Goal: Find contact information: Find contact information

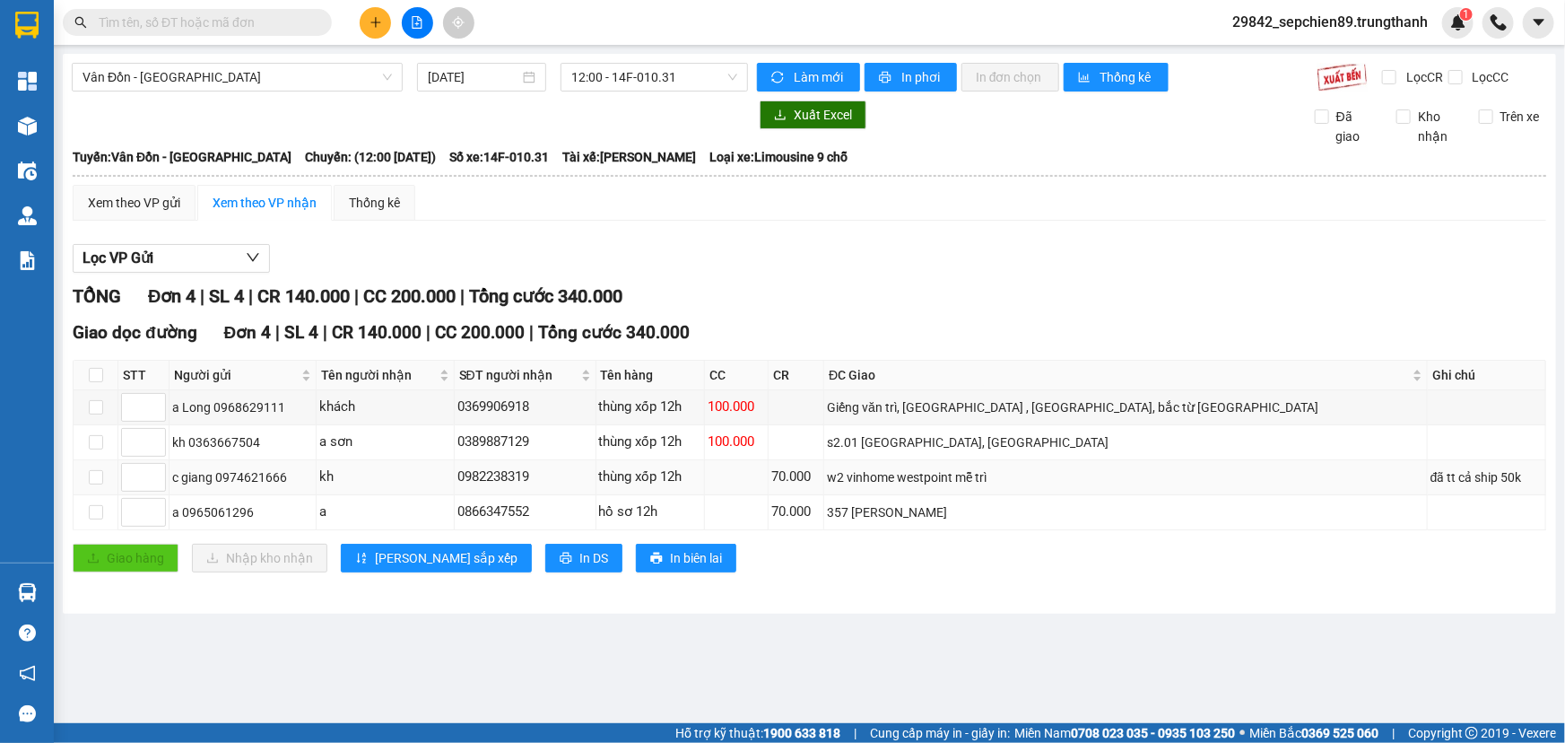
click at [1046, 477] on div "w2 vinhome westpoint mễ trì" at bounding box center [1125, 477] width 597 height 20
drag, startPoint x: 612, startPoint y: 476, endPoint x: 482, endPoint y: 475, distance: 130.1
click at [482, 475] on tr "c giang 0974621666 kh 0982238319 thùng xốp 12h 70.000 w2 vinhome westpoint mễ t…" at bounding box center [810, 477] width 1473 height 35
copy tr "0982238319"
drag, startPoint x: 1168, startPoint y: 475, endPoint x: 993, endPoint y: 478, distance: 175.0
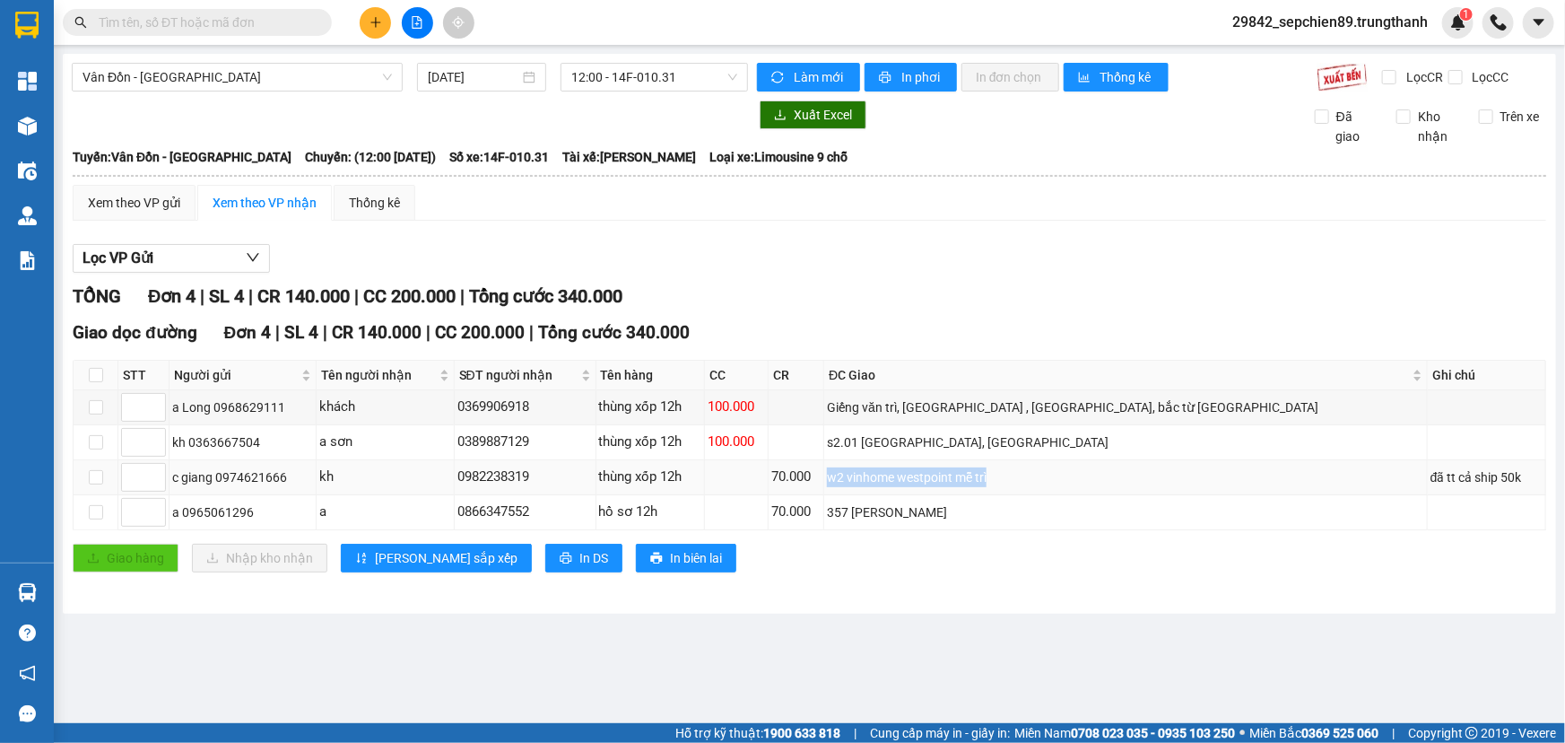
click at [993, 478] on div "w2 vinhome westpoint mễ trì" at bounding box center [1125, 477] width 597 height 20
copy div "w2 vinhome westpoint mễ trì"
click at [1050, 526] on td "357 [PERSON_NAME]" at bounding box center [1126, 512] width 604 height 35
drag, startPoint x: 1174, startPoint y: 486, endPoint x: 6, endPoint y: 16, distance: 1258.9
click at [183, 61] on div "[GEOGRAPHIC_DATA] - [GEOGRAPHIC_DATA] [DATE] 12:00 - 14F-010.31 Làm mới In phơi…" at bounding box center [810, 334] width 1494 height 560
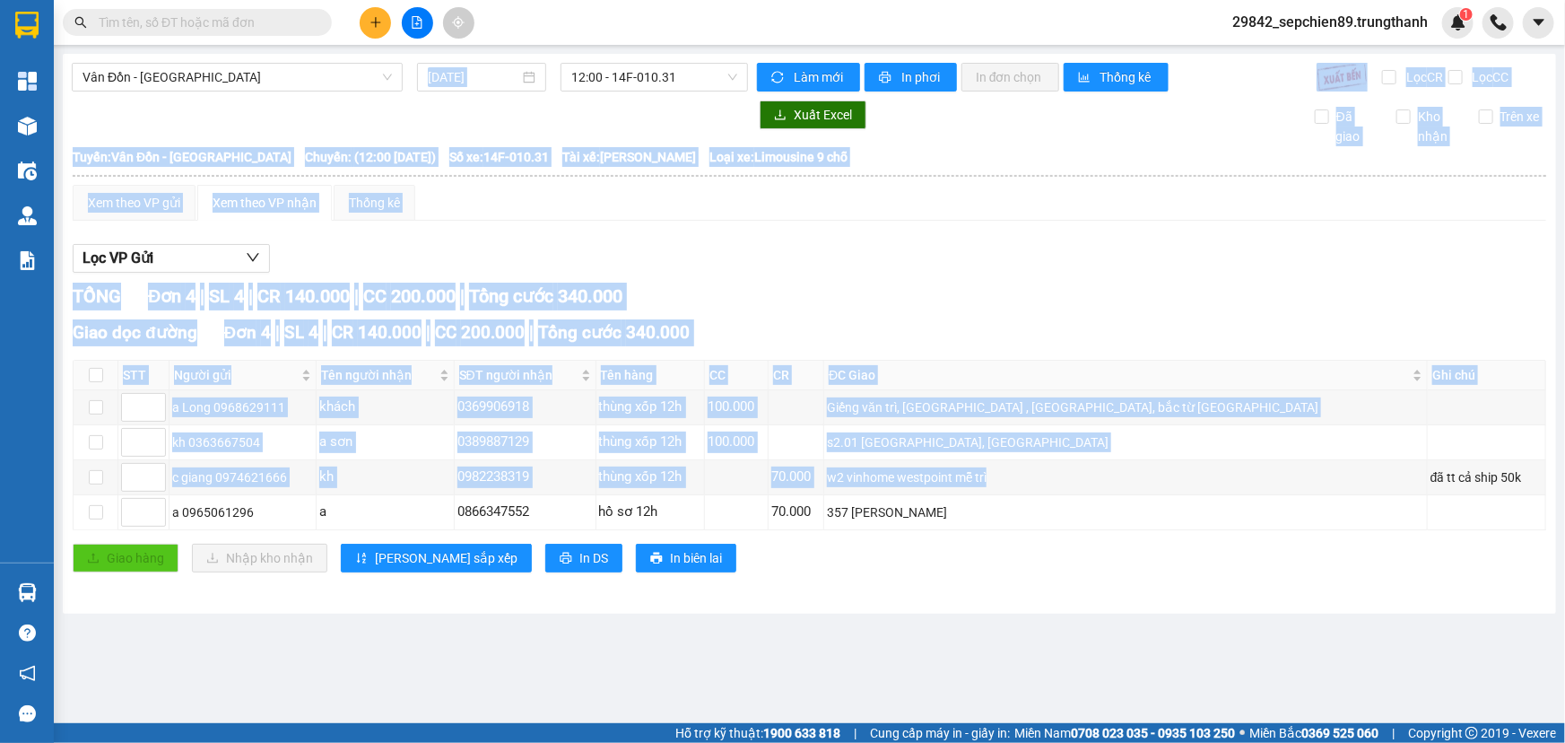
click at [733, 222] on div "Xem theo VP gửi Xem theo VP nhận Thống kê Lọc VP Gửi TỔNG Đơn 4 | SL 4 | CR 14…" at bounding box center [810, 390] width 1474 height 410
click at [823, 308] on div "TỔNG Đơn 4 | SL 4 | CR 140.000 | CC 200.000 | Tổng cước 340.000" at bounding box center [810, 297] width 1474 height 28
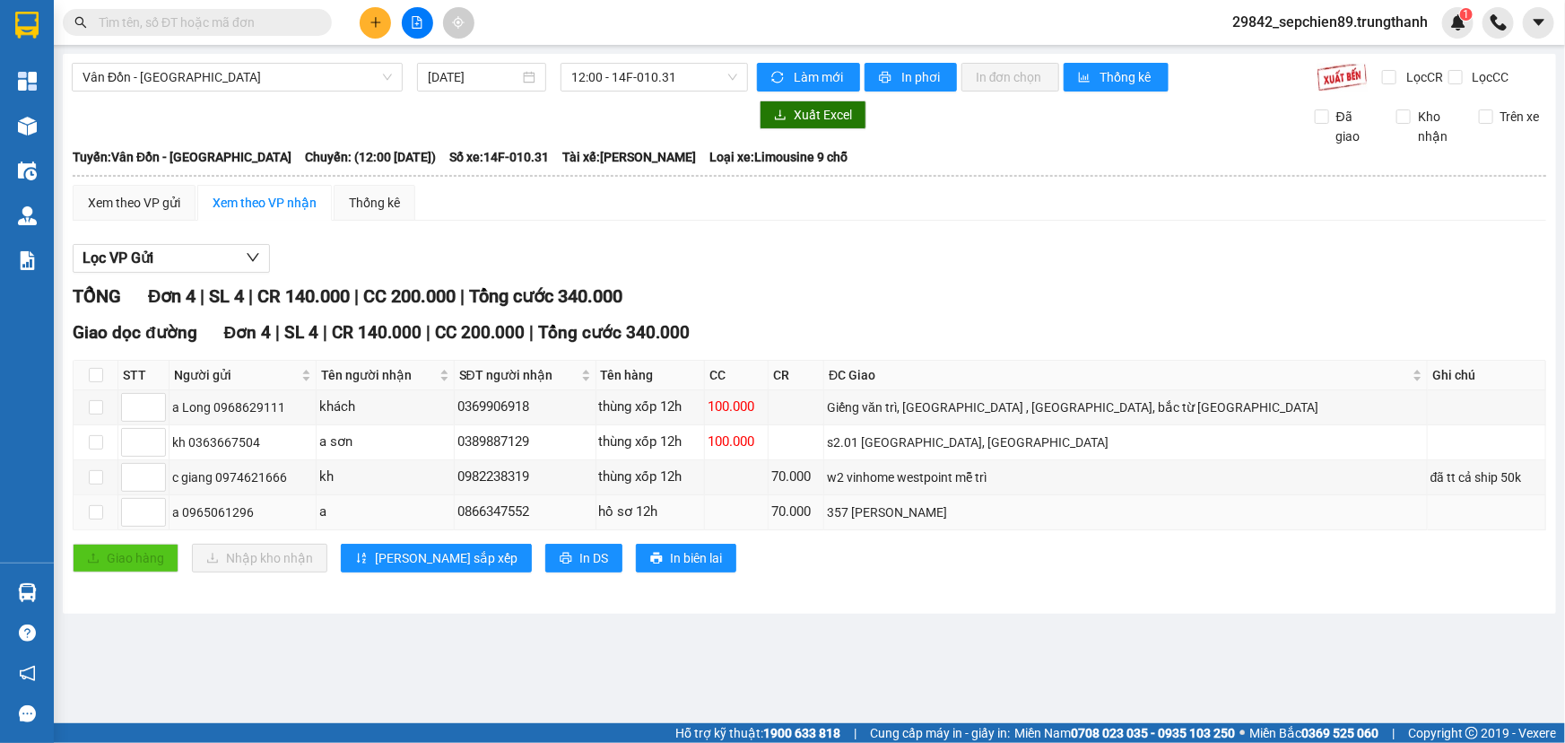
click at [593, 510] on div "0866347552" at bounding box center [524, 512] width 135 height 22
click at [878, 588] on div "TỔNG Đơn 4 | SL 4 | CR 140.000 | CC 200.000 | Tổng cước 340.000 Giao dọc đường …" at bounding box center [810, 439] width 1474 height 312
